Goal: Transaction & Acquisition: Book appointment/travel/reservation

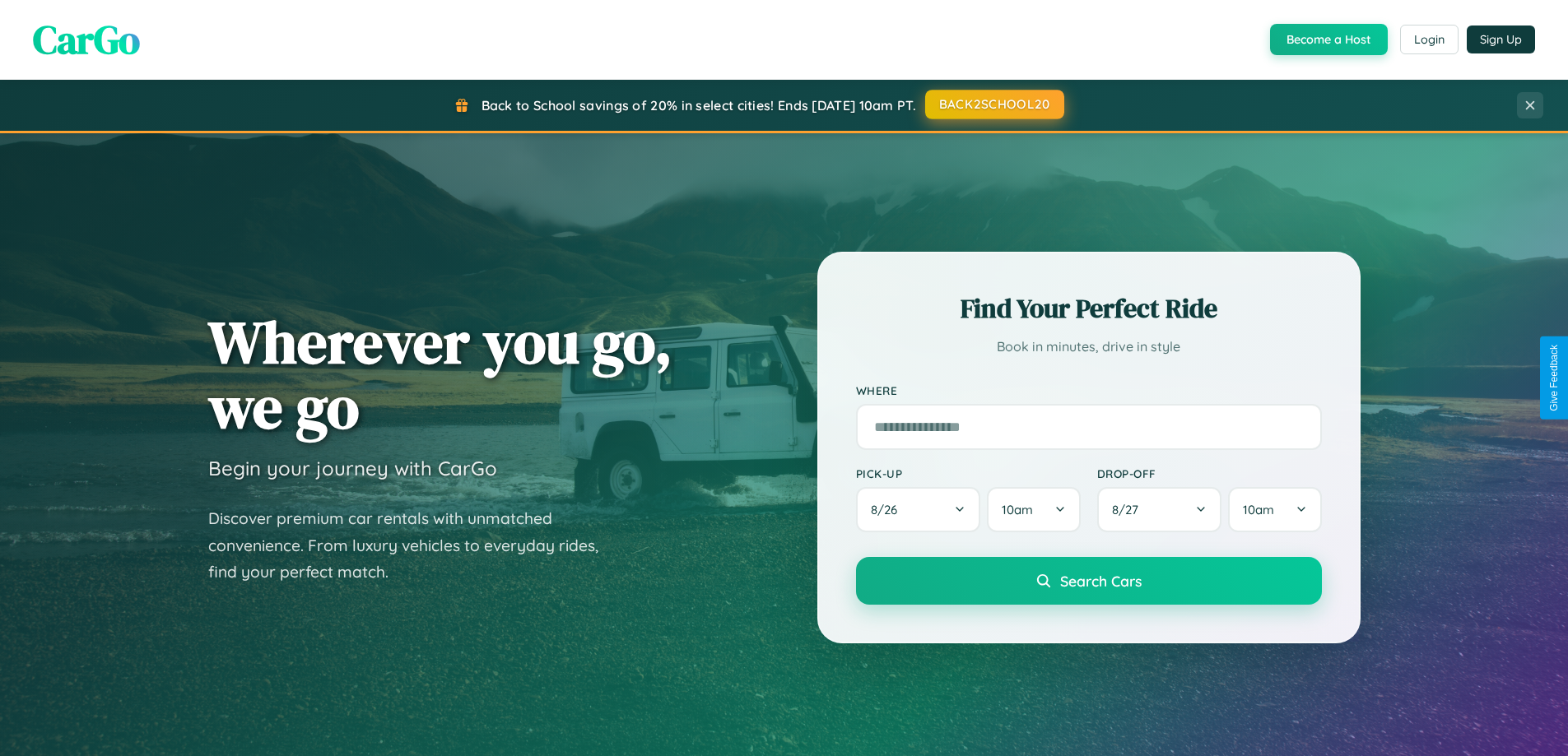
click at [994, 105] on button "BACK2SCHOOL20" at bounding box center [995, 104] width 139 height 30
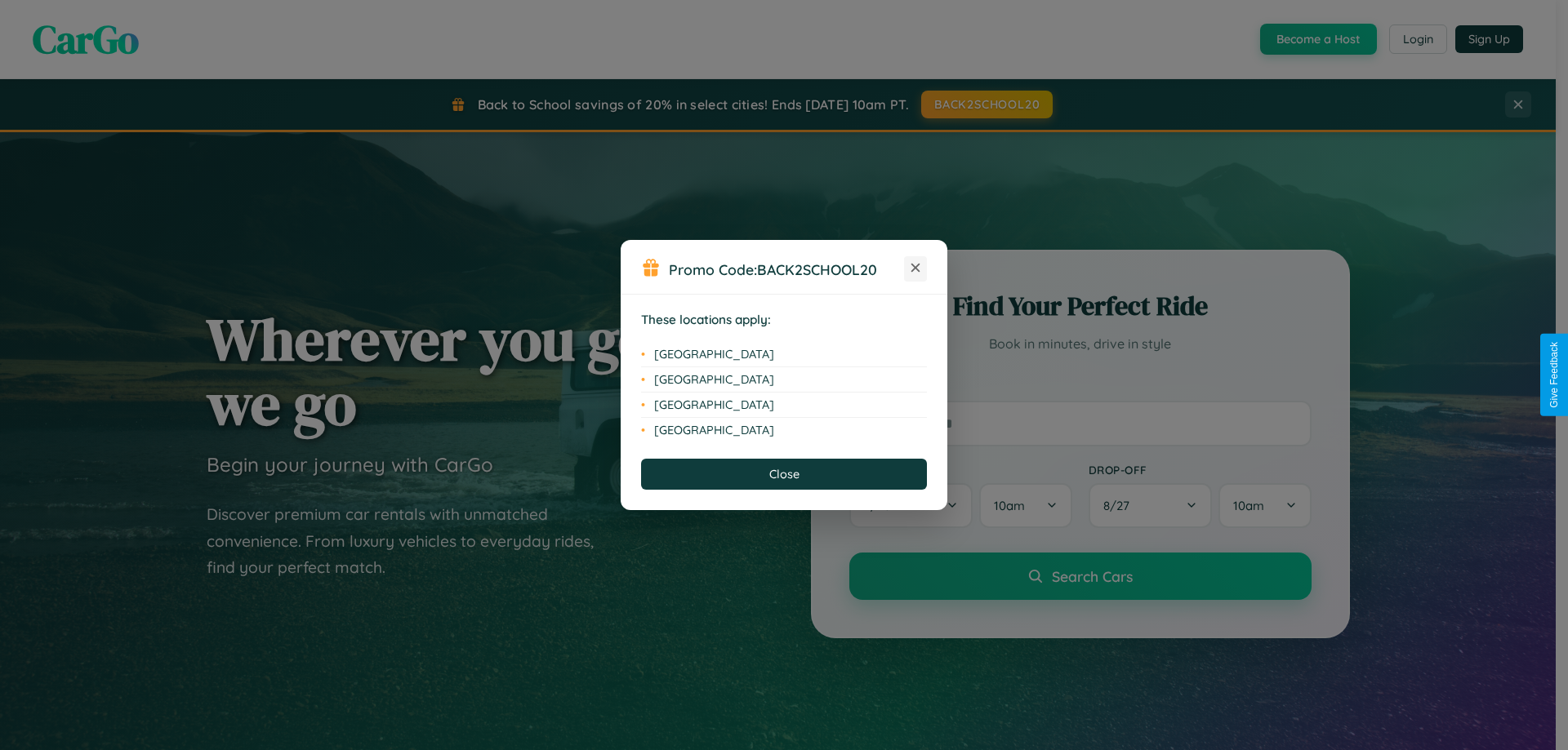
click at [915, 268] on icon at bounding box center [916, 268] width 9 height 9
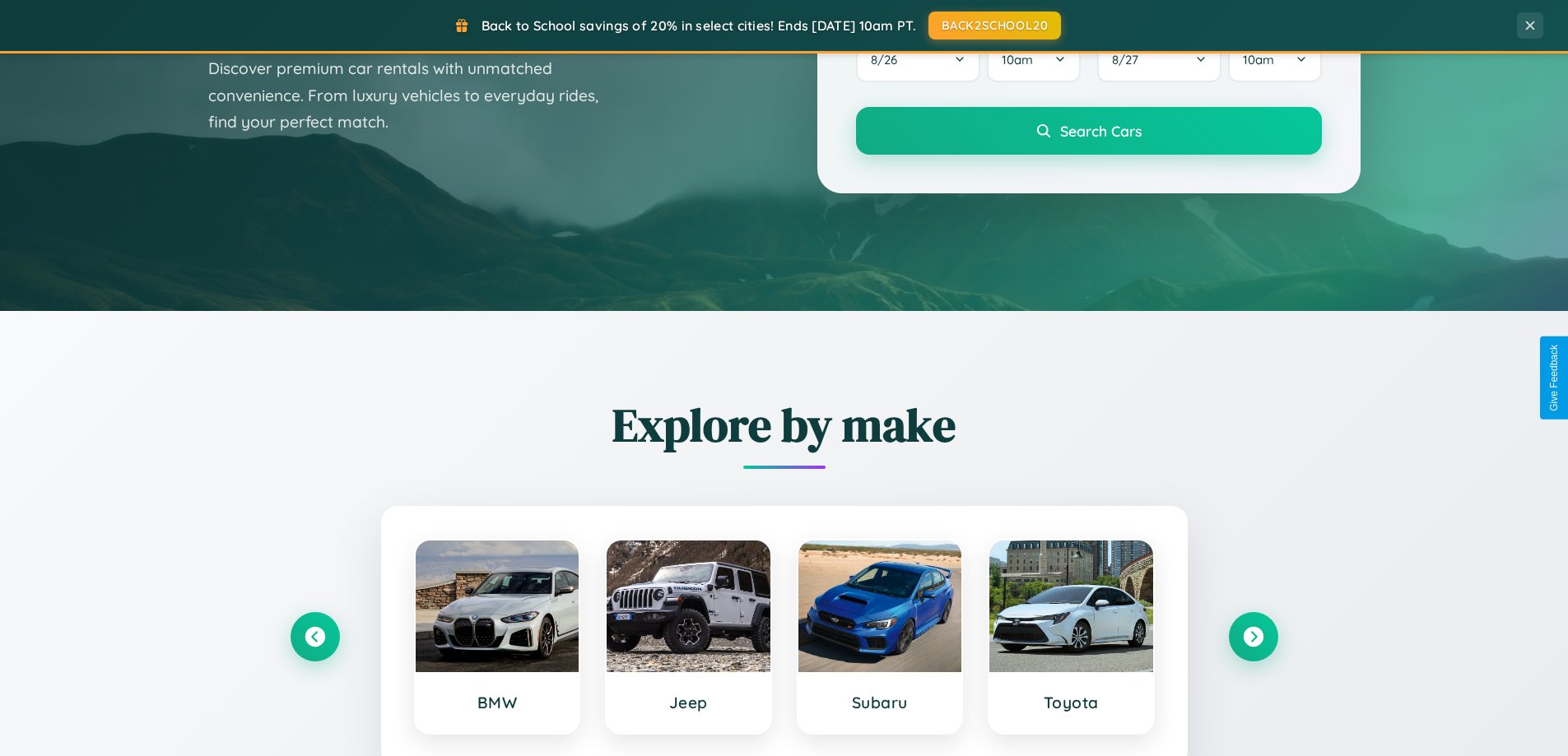
scroll to position [709, 0]
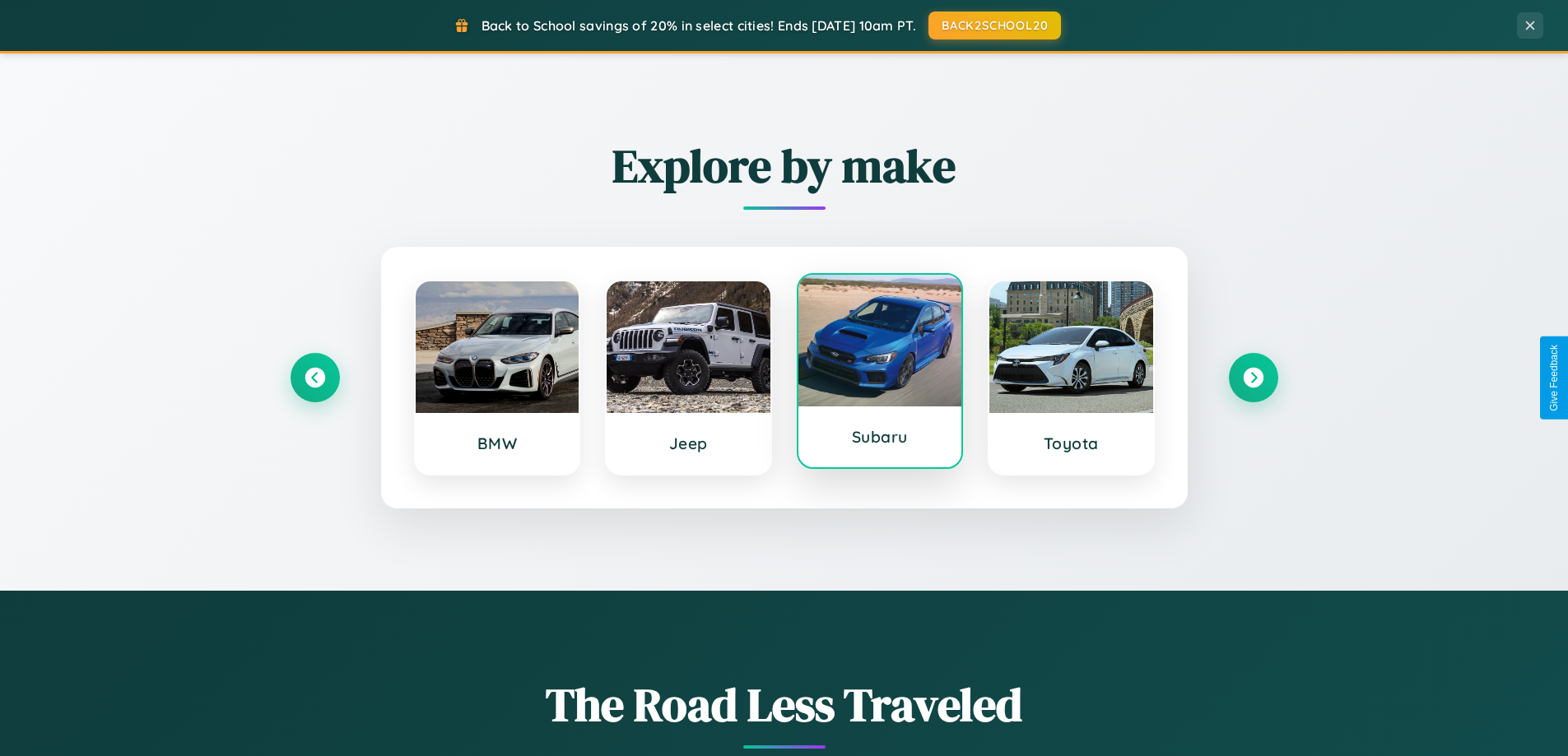
click at [879, 373] on div at bounding box center [879, 341] width 163 height 132
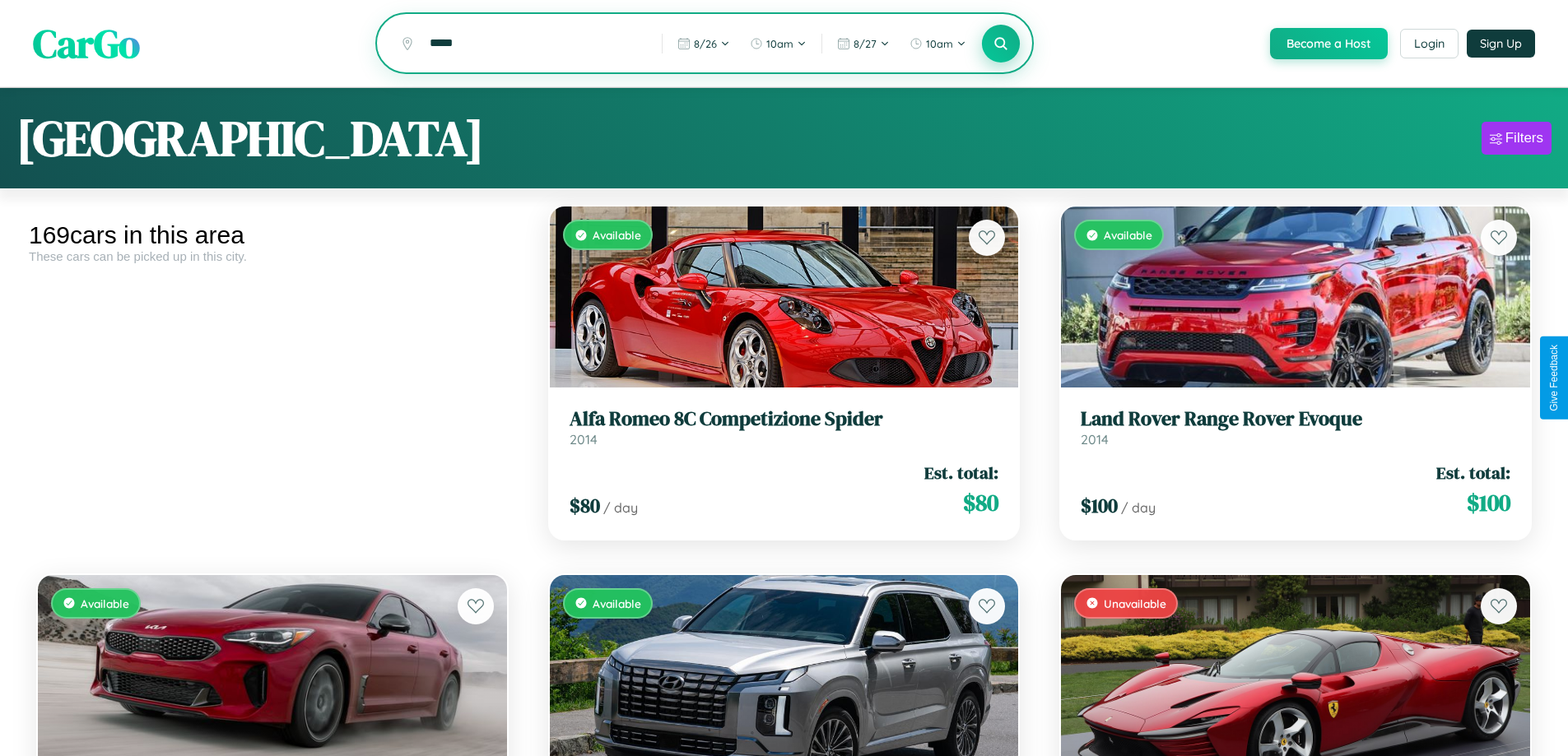
click at [1000, 44] on icon at bounding box center [1001, 42] width 15 height 15
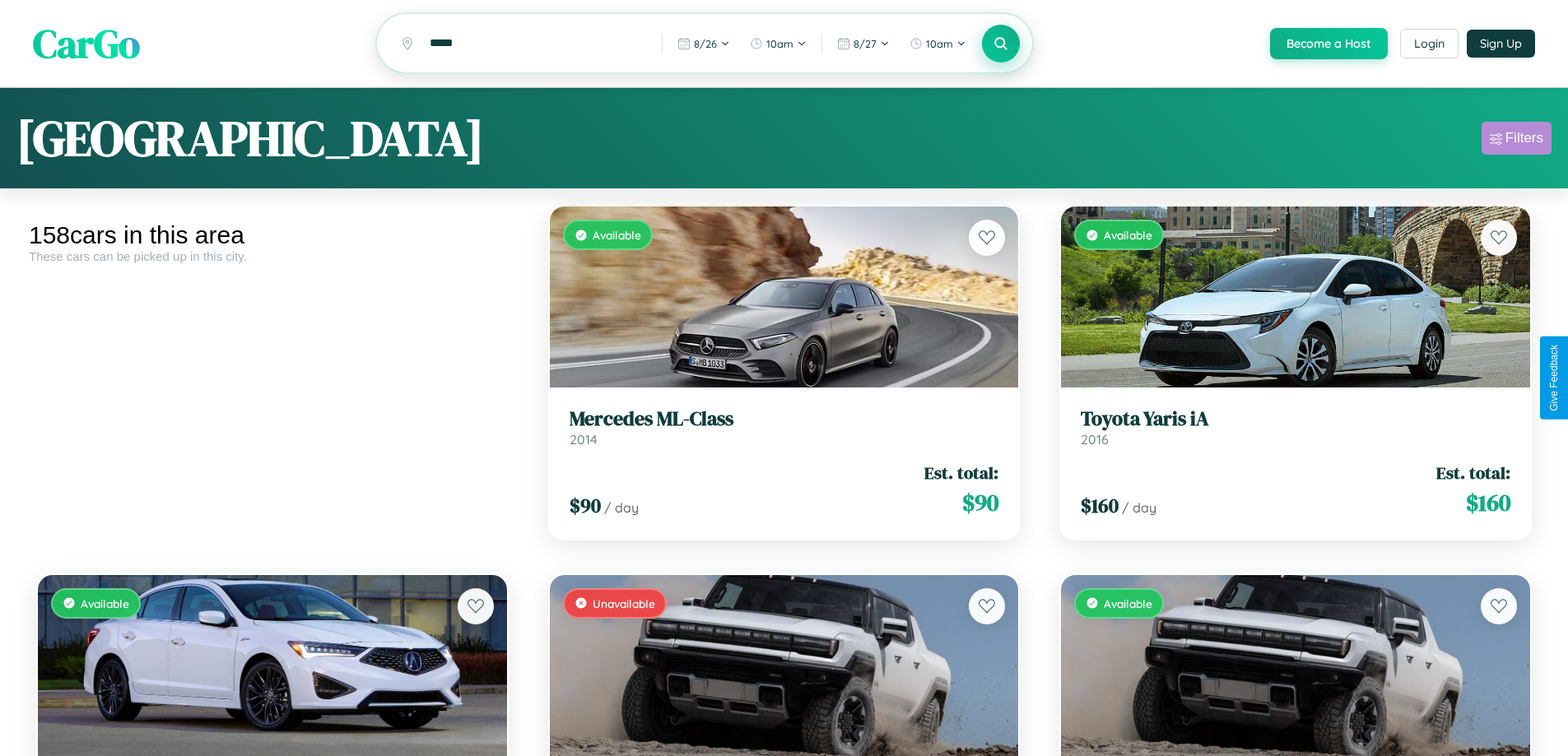
click at [1516, 141] on div "Filters" at bounding box center [1525, 138] width 38 height 16
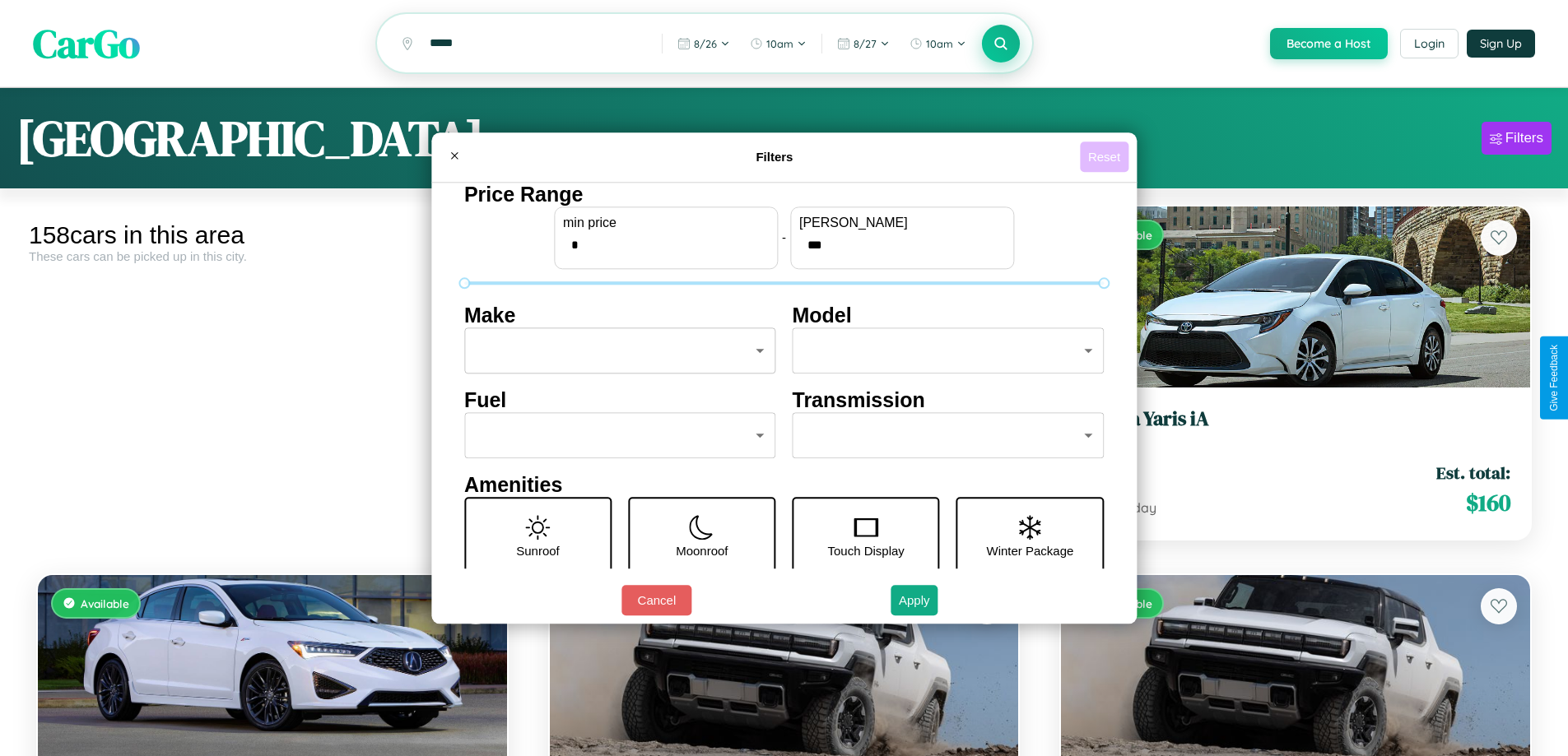
click at [1106, 156] on button "Reset" at bounding box center [1104, 157] width 49 height 31
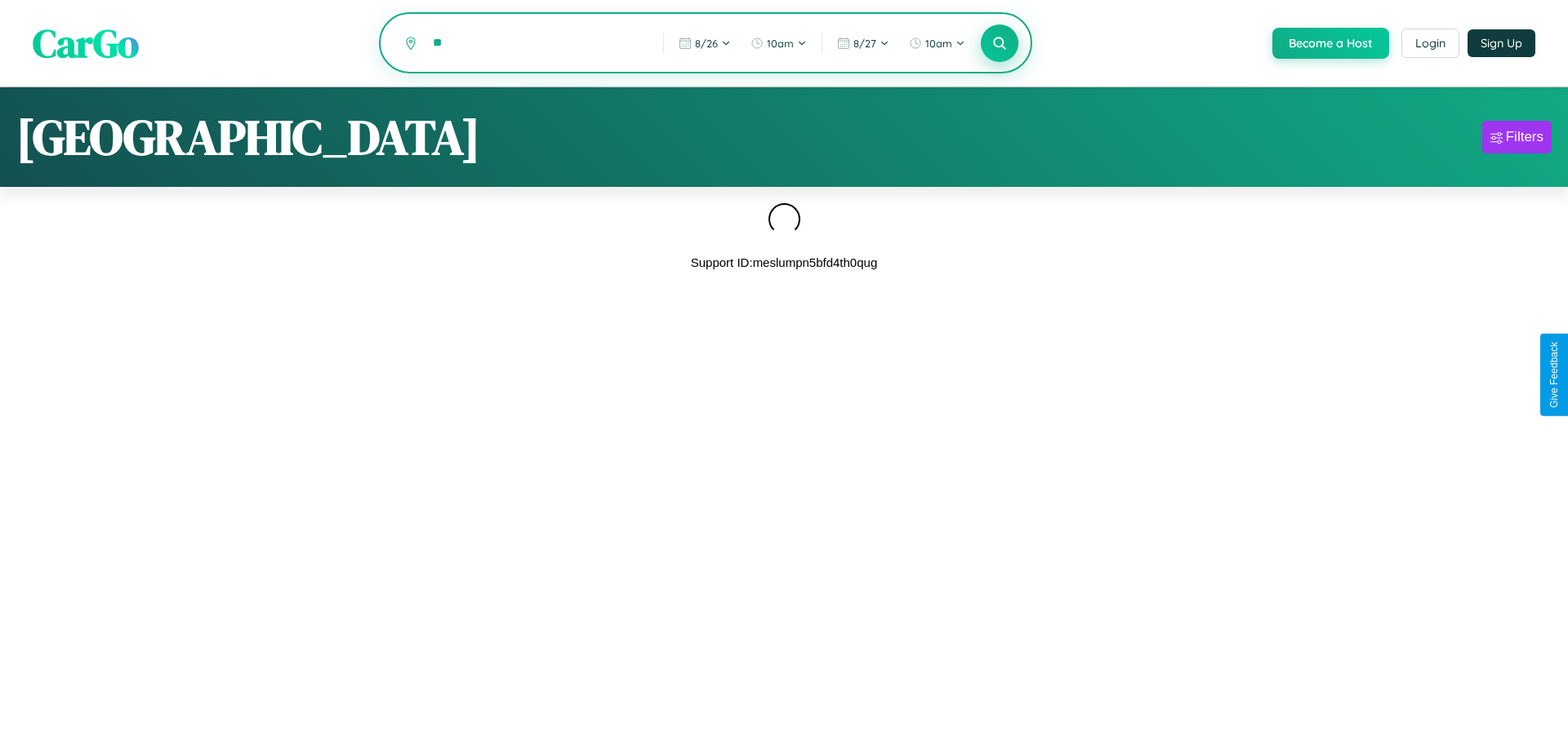
type input "*"
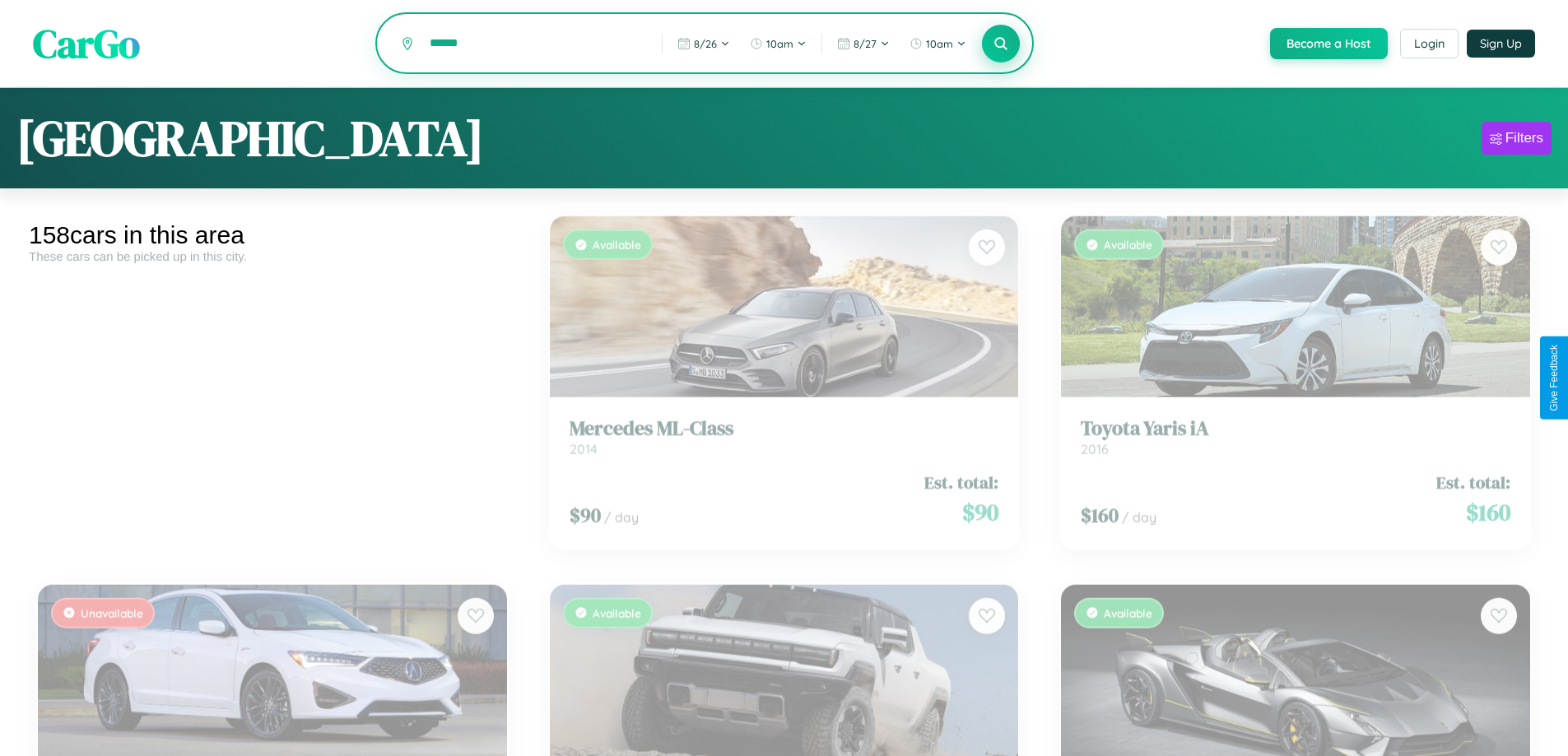
type input "******"
click at [1000, 44] on icon at bounding box center [1001, 42] width 15 height 15
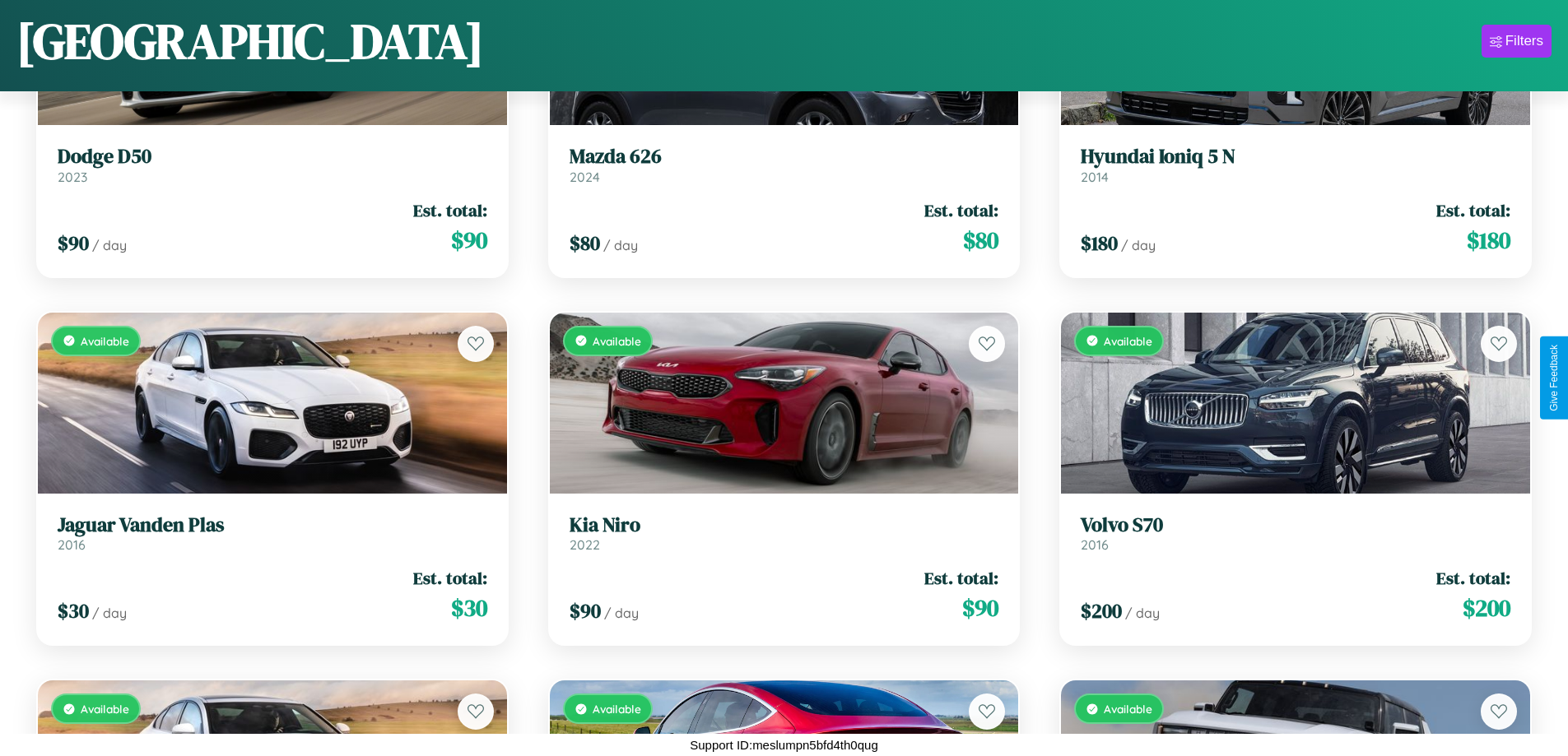
scroll to position [14965, 0]
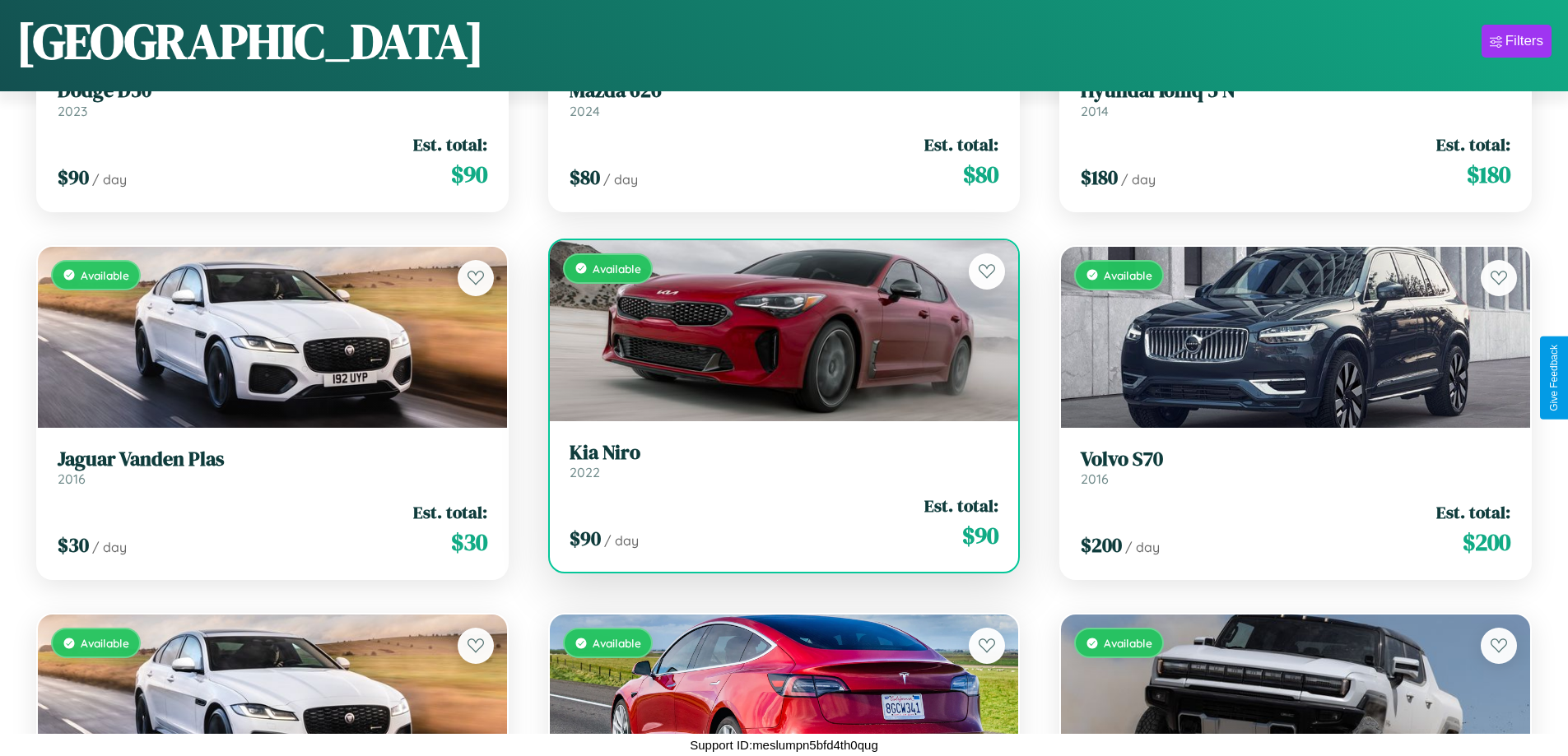
click at [777, 461] on h3 "[PERSON_NAME]" at bounding box center [784, 453] width 430 height 23
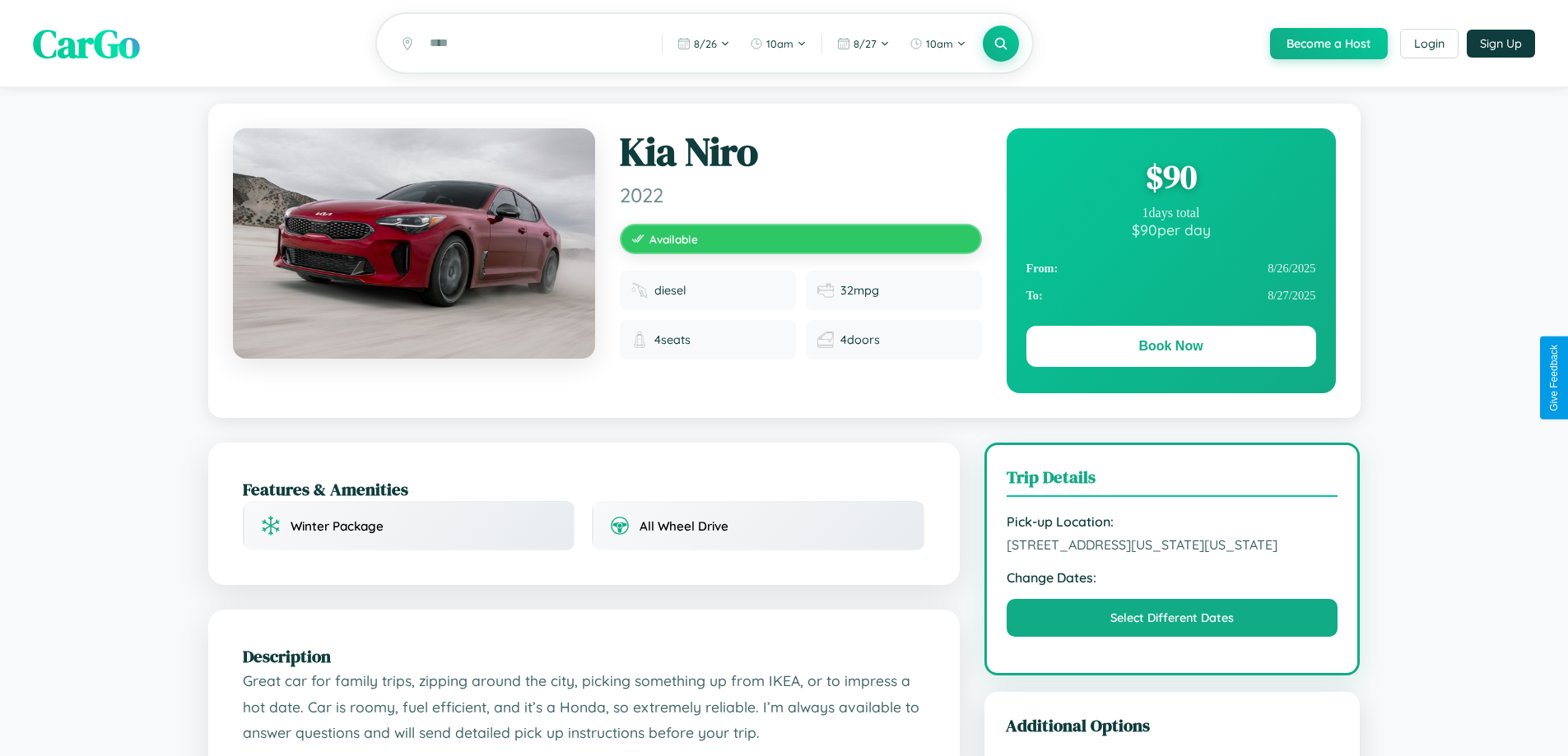
scroll to position [443, 0]
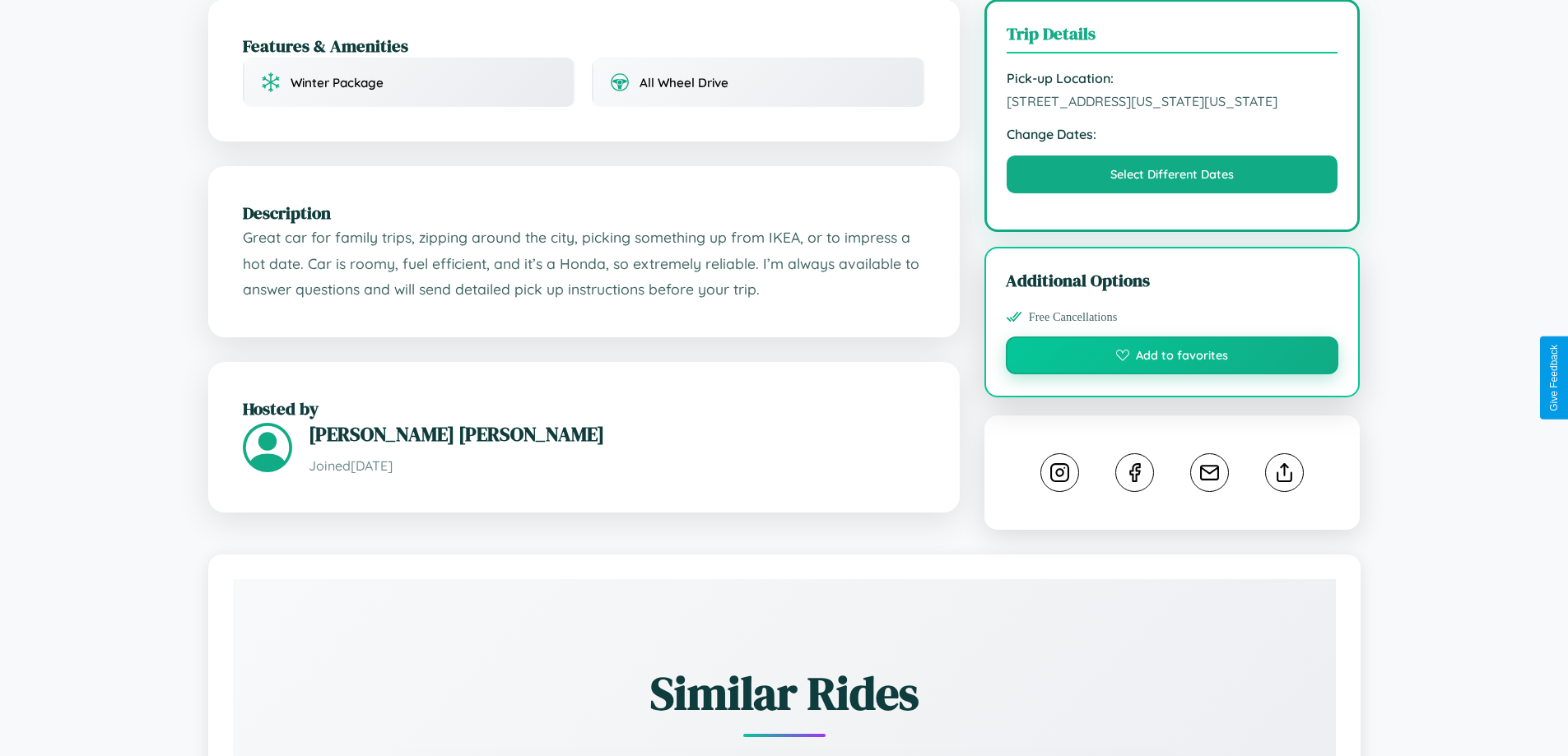
click at [1172, 374] on button "Add to favorites" at bounding box center [1172, 355] width 333 height 38
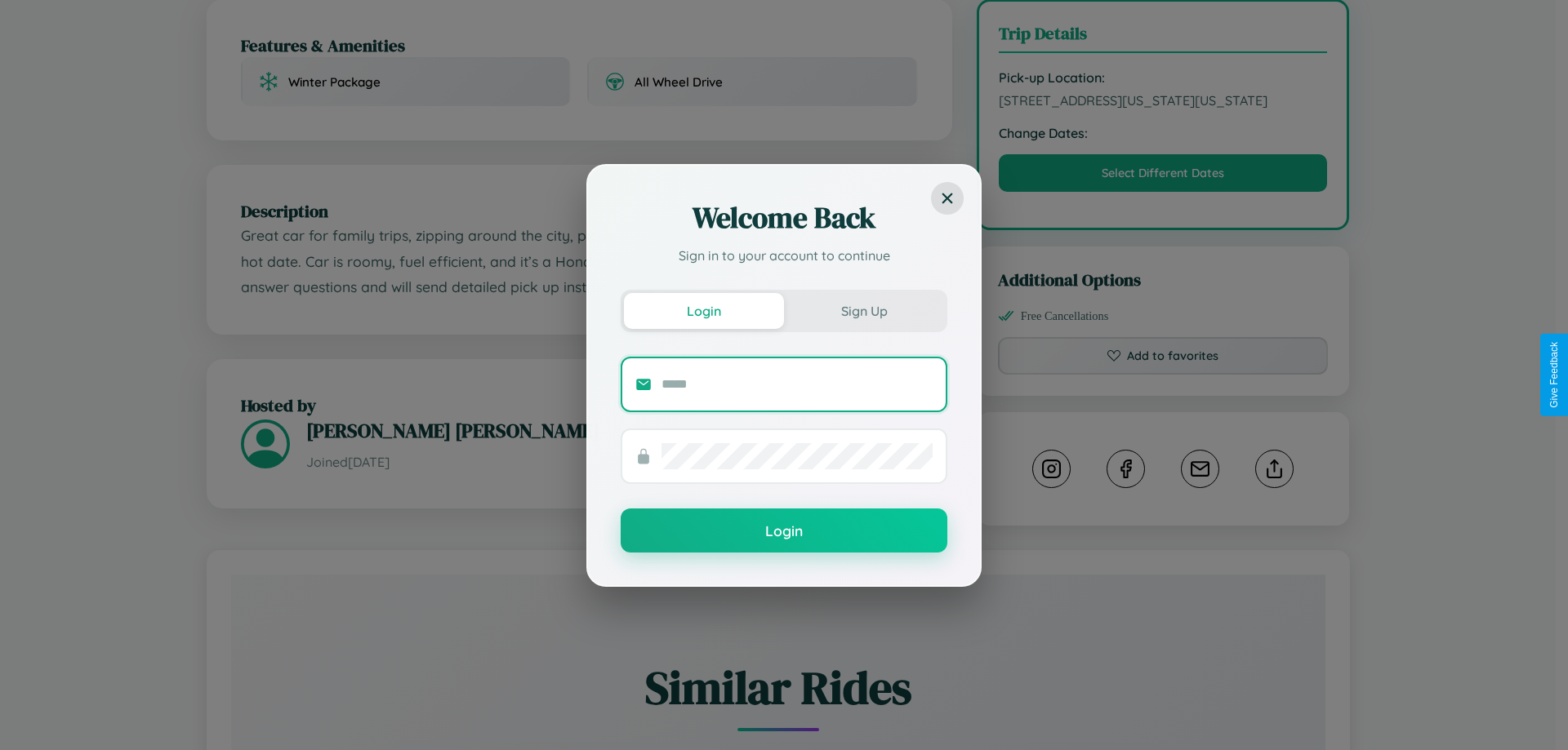
click at [797, 384] on input "text" at bounding box center [797, 384] width 271 height 26
type input "**********"
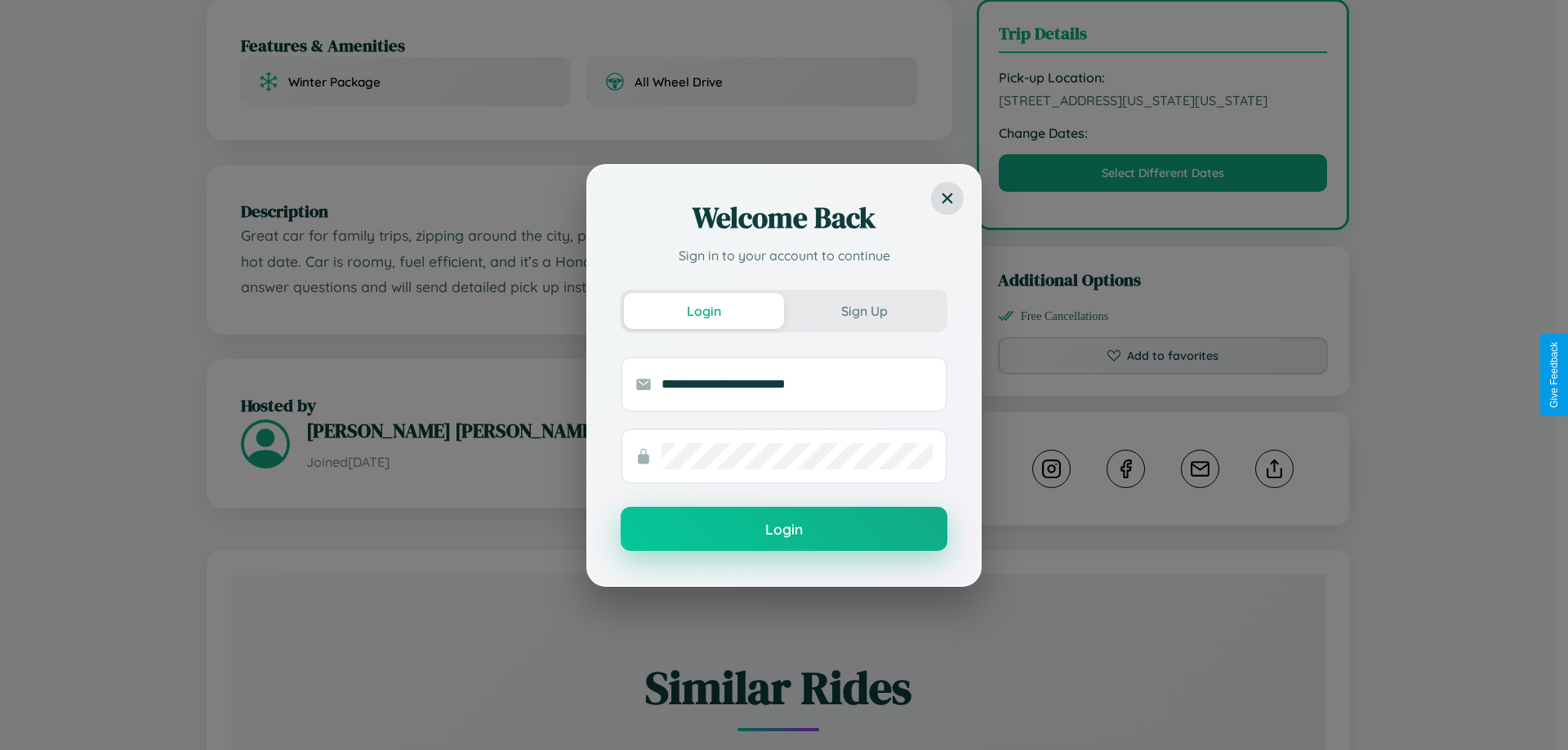
click at [784, 530] on button "Login" at bounding box center [784, 528] width 327 height 44
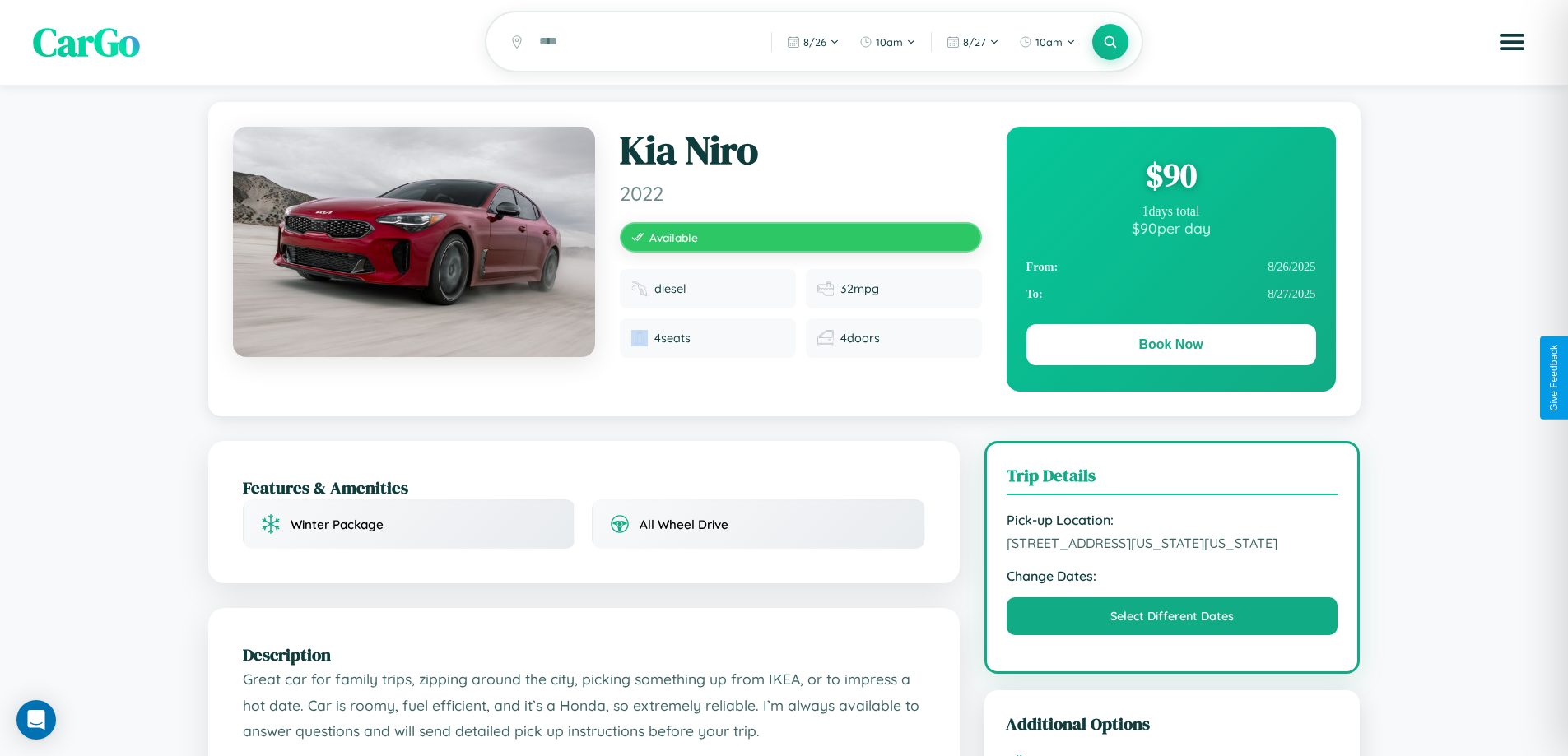
scroll to position [0, 0]
